Goal: Find specific page/section: Find specific page/section

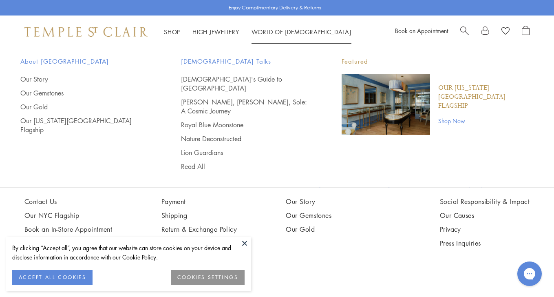
scroll to position [2161, 0]
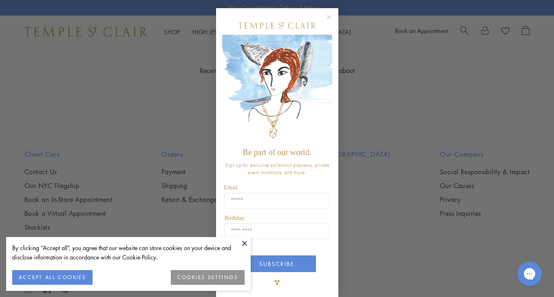
click at [327, 18] on circle "Close dialog" at bounding box center [329, 18] width 10 height 10
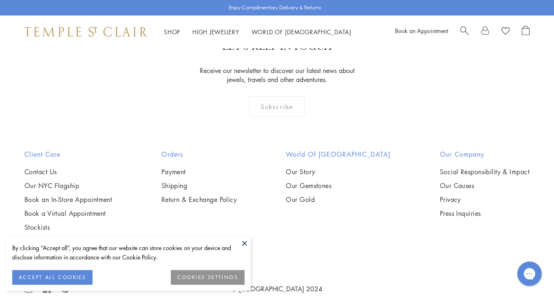
click at [244, 243] on button at bounding box center [244, 243] width 12 height 12
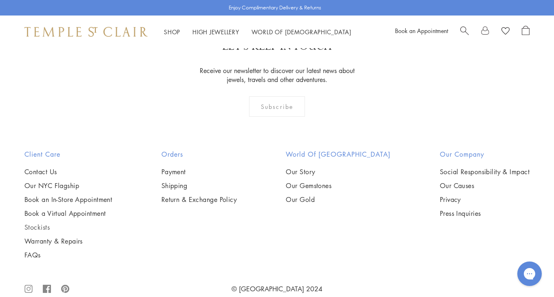
click at [31, 222] on link "Stockists" at bounding box center [68, 226] width 88 height 9
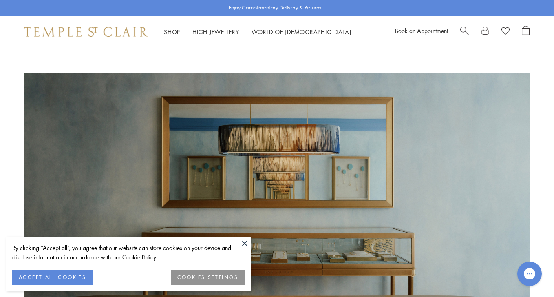
click at [244, 244] on button at bounding box center [244, 243] width 12 height 12
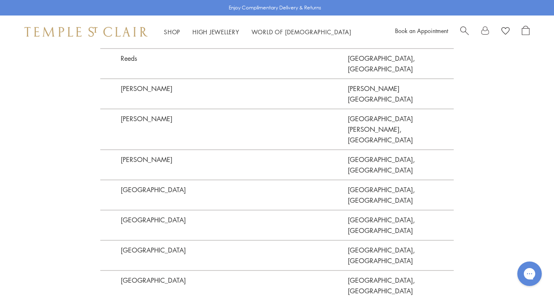
scroll to position [1988, 0]
